Goal: Task Accomplishment & Management: Complete application form

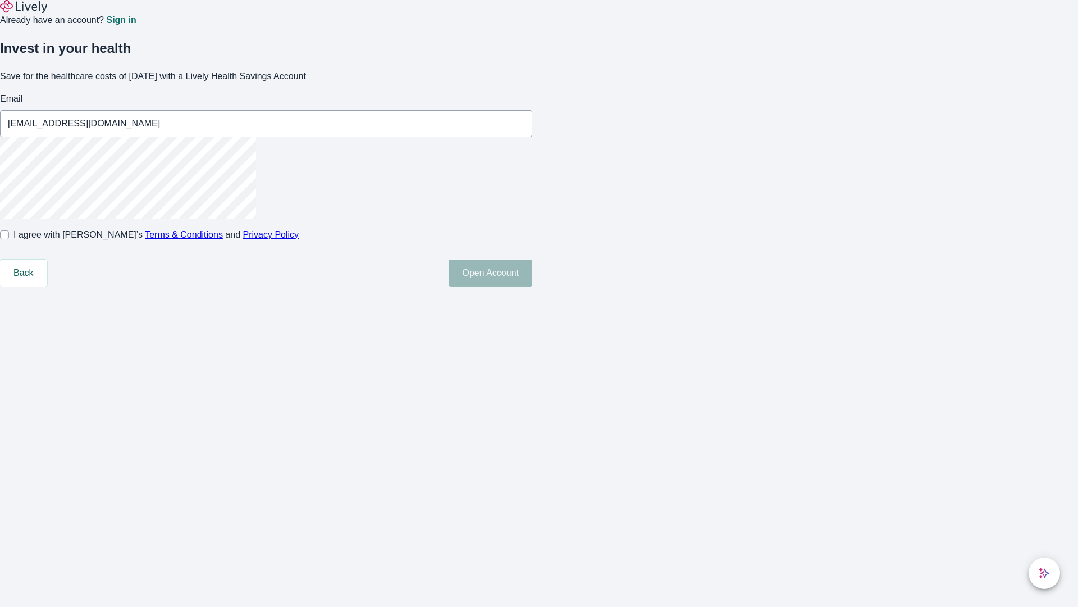
click at [9, 239] on input "I agree with Lively’s Terms & Conditions and Privacy Policy" at bounding box center [4, 234] width 9 height 9
checkbox input "true"
click at [532, 286] on button "Open Account" at bounding box center [491, 272] width 84 height 27
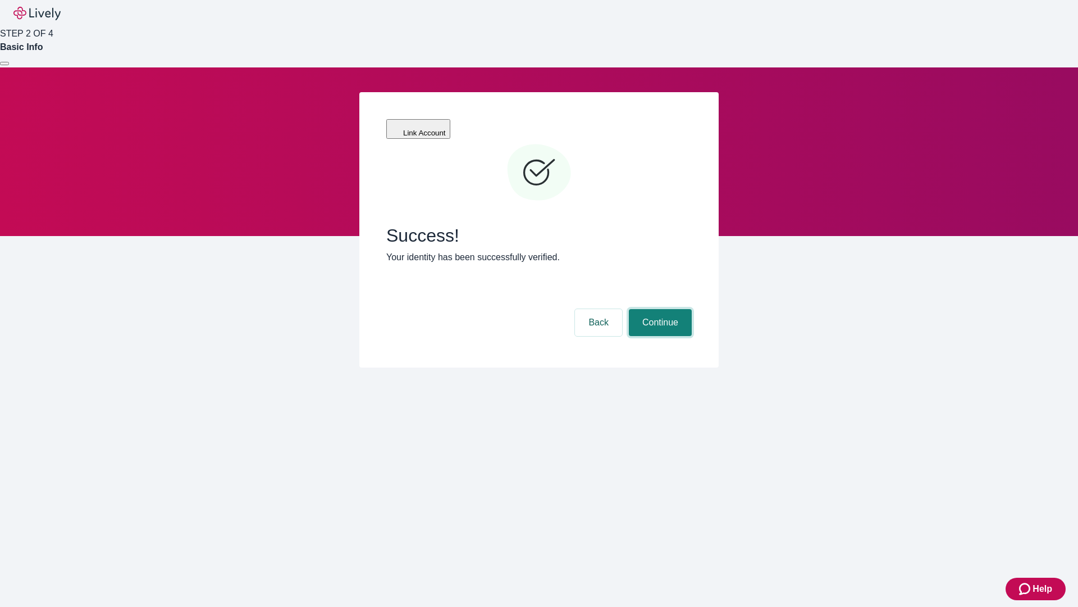
click at [659, 309] on button "Continue" at bounding box center [660, 322] width 63 height 27
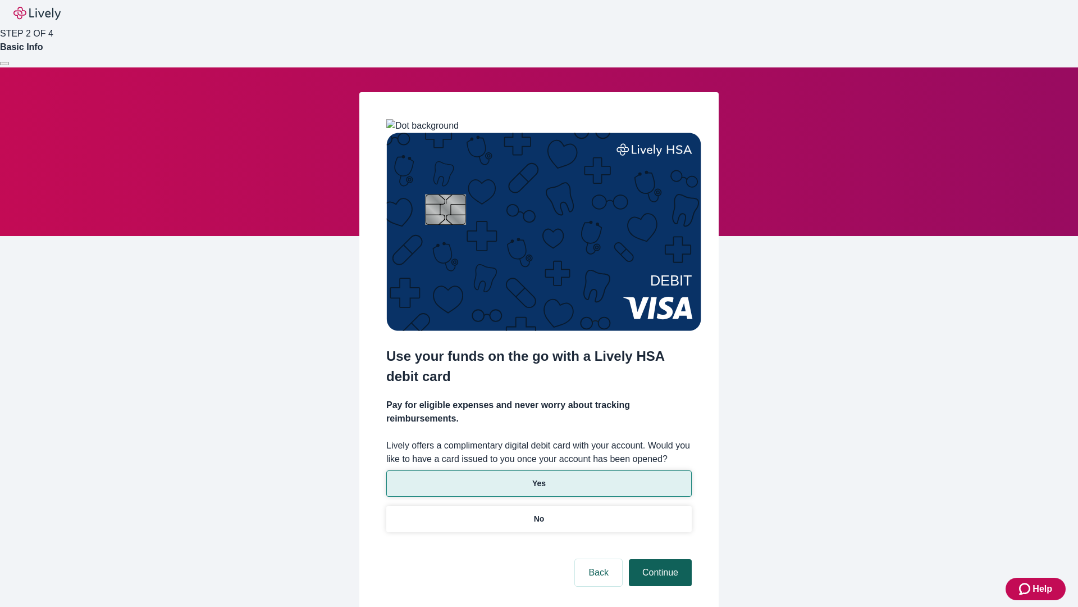
click at [539, 513] on p "No" at bounding box center [539, 519] width 11 height 12
click at [659, 559] on button "Continue" at bounding box center [660, 572] width 63 height 27
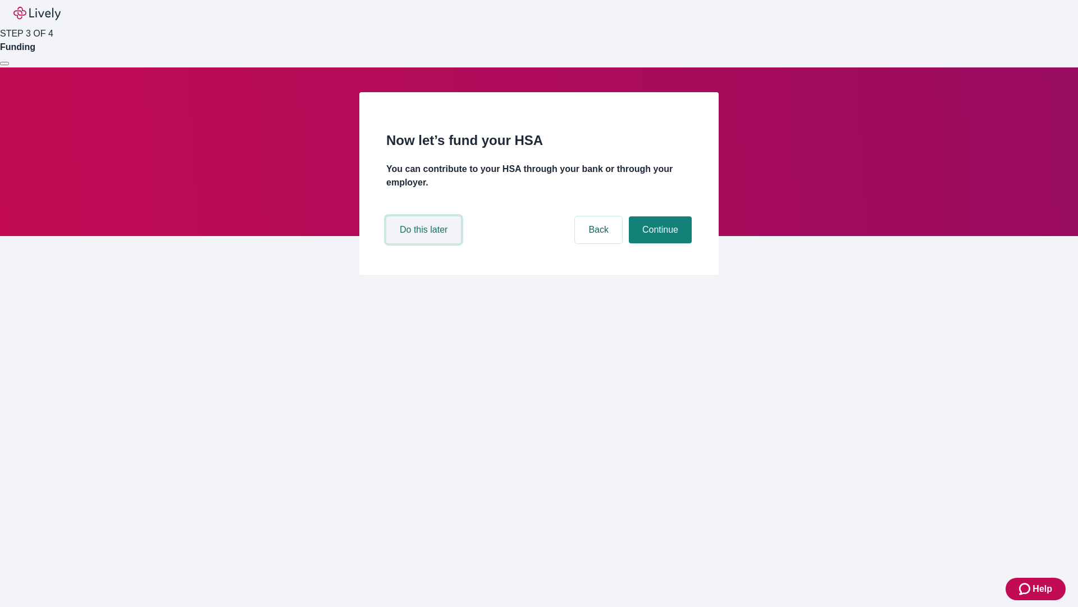
click at [425, 243] on button "Do this later" at bounding box center [423, 229] width 75 height 27
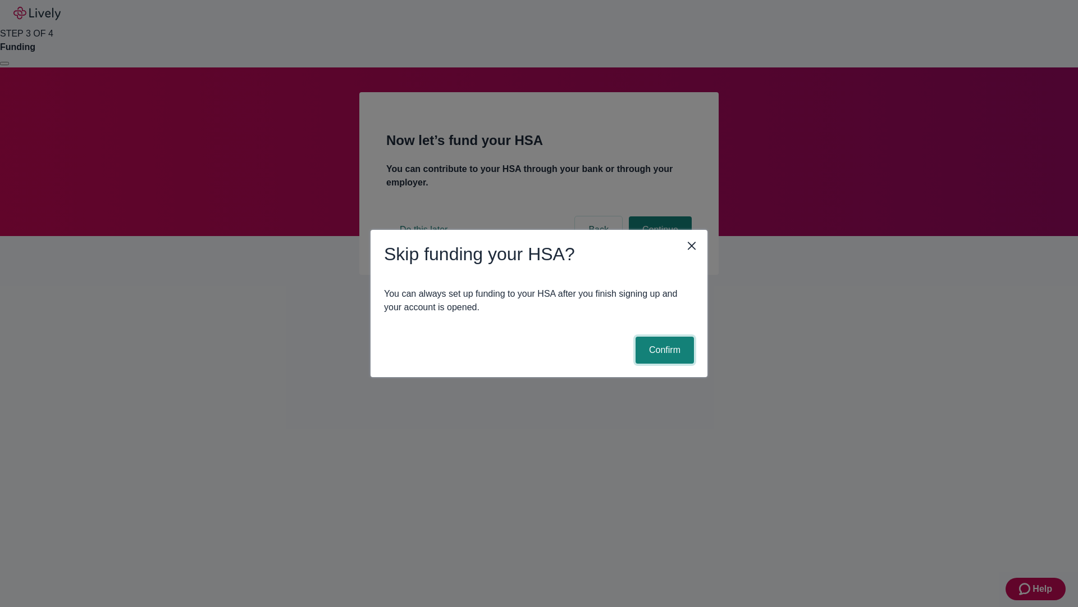
click at [663, 350] on button "Confirm" at bounding box center [665, 349] width 58 height 27
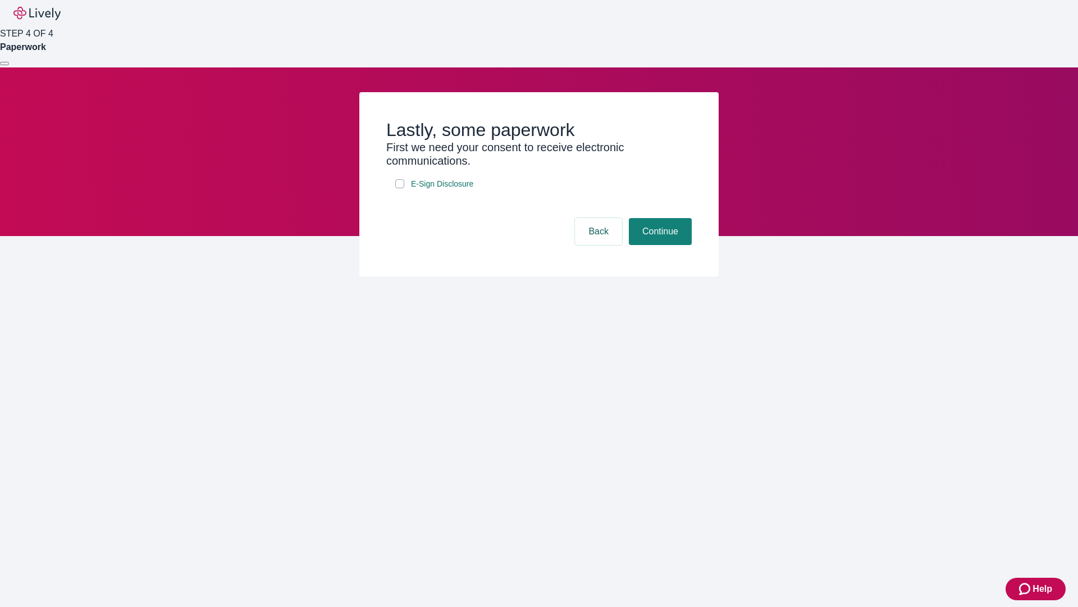
click at [400, 188] on input "E-Sign Disclosure" at bounding box center [399, 183] width 9 height 9
checkbox input "true"
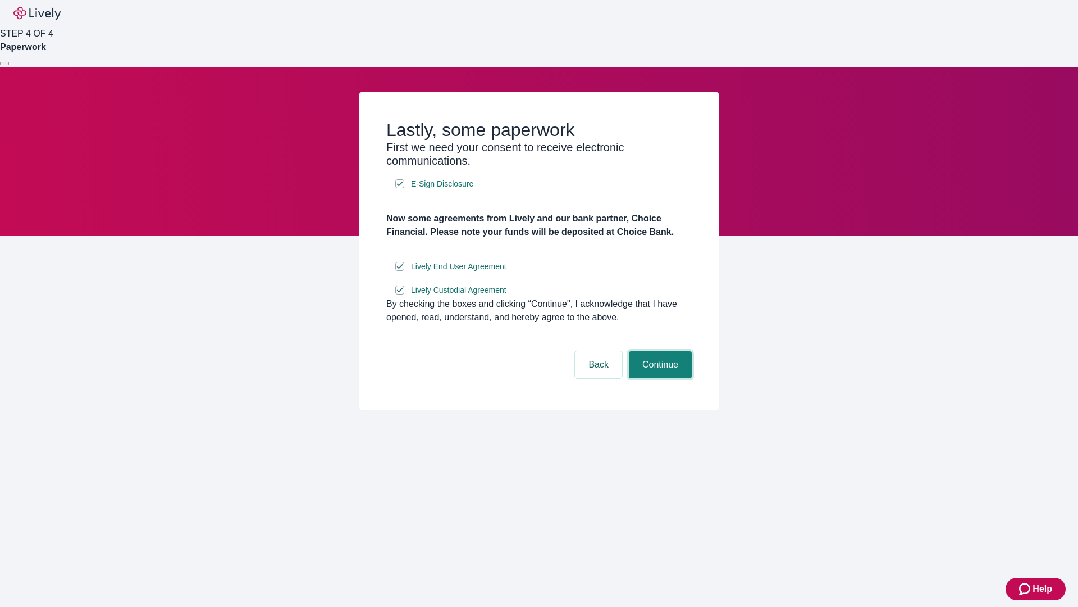
click at [659, 378] on button "Continue" at bounding box center [660, 364] width 63 height 27
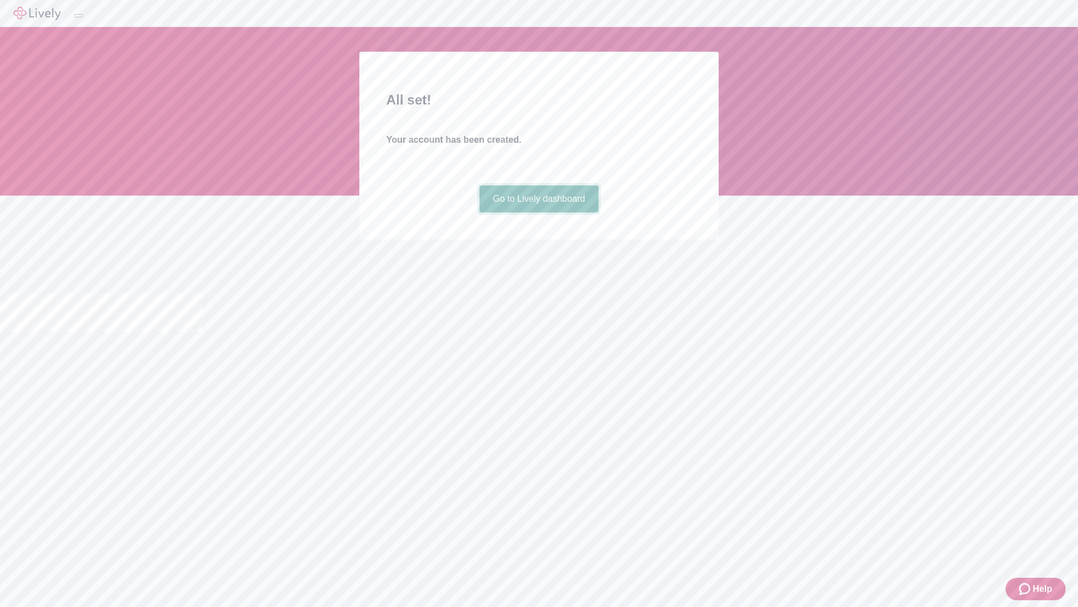
click at [539, 212] on link "Go to Lively dashboard" at bounding box center [540, 198] width 120 height 27
